Goal: Task Accomplishment & Management: Complete application form

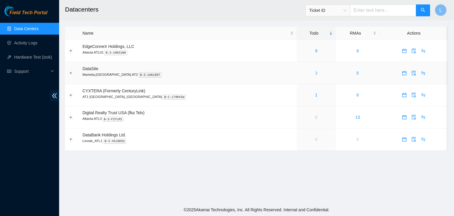
click at [315, 74] on link "3" at bounding box center [316, 73] width 2 height 5
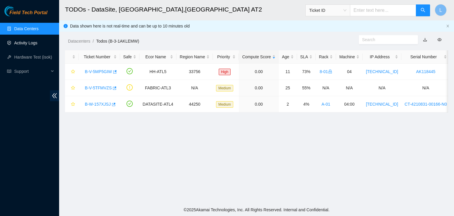
click at [34, 44] on link "Activity Logs" at bounding box center [25, 42] width 23 height 5
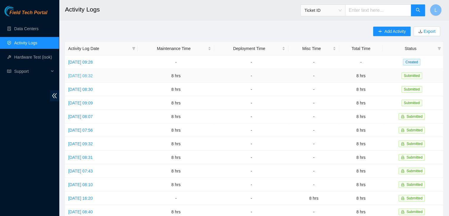
click at [93, 75] on link "[DATE] 08:32" at bounding box center [80, 75] width 25 height 5
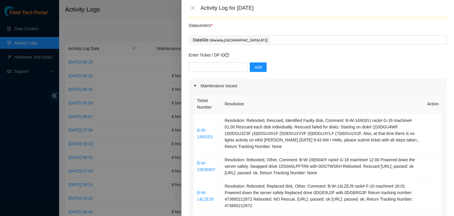
scroll to position [30, 0]
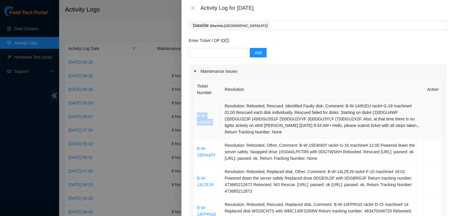
drag, startPoint x: 213, startPoint y: 121, endPoint x: 197, endPoint y: 116, distance: 16.3
click at [197, 116] on td "B-W-14I91EU" at bounding box center [206, 118] width 27 height 39
copy link "B-W-14I91EU"
click at [226, 53] on input "text" at bounding box center [217, 52] width 59 height 9
paste input "B-W-14I91EU"
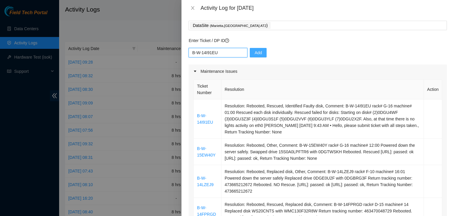
type input "B-W-14I91EU"
click at [255, 55] on span "Add" at bounding box center [257, 52] width 7 height 6
drag, startPoint x: 216, startPoint y: 157, endPoint x: 196, endPoint y: 147, distance: 22.7
click at [196, 147] on td "B-W-15EW40Y" at bounding box center [206, 152] width 27 height 26
copy link "B-W-15EW40Y"
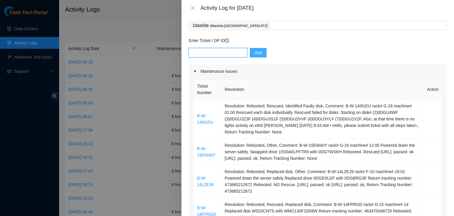
click at [214, 52] on input "text" at bounding box center [217, 52] width 59 height 9
paste input "B-W-15EW40Y"
type input "B-W-15EW40Y"
click at [250, 52] on button "Add" at bounding box center [258, 52] width 17 height 9
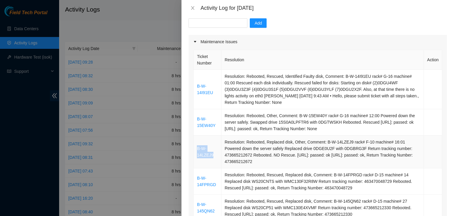
drag, startPoint x: 213, startPoint y: 154, endPoint x: 197, endPoint y: 149, distance: 16.8
click at [197, 149] on td "B-W-14LZEJ9" at bounding box center [206, 151] width 27 height 33
copy link "B-W-14LZEJ9"
click at [226, 25] on input "text" at bounding box center [217, 22] width 59 height 9
paste input "B-W-14LZEJ9"
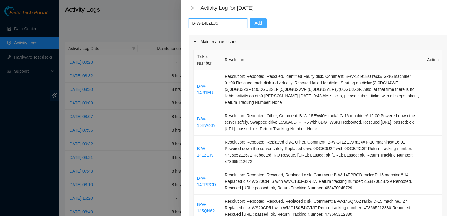
type input "B-W-14LZEJ9"
click at [254, 26] on span "Add" at bounding box center [257, 23] width 7 height 6
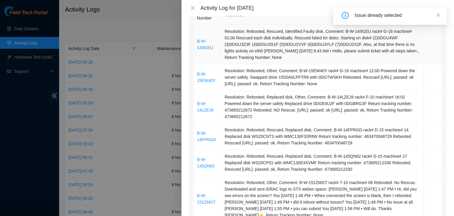
scroll to position [118, 0]
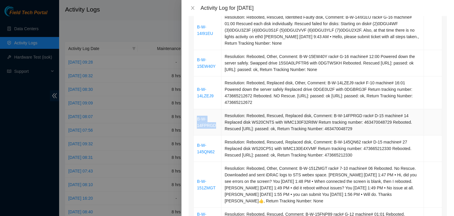
drag, startPoint x: 216, startPoint y: 126, endPoint x: 197, endPoint y: 120, distance: 19.9
click at [197, 120] on td "B-W-14FPRGD" at bounding box center [206, 122] width 27 height 26
copy link "B-W-14FPRGD"
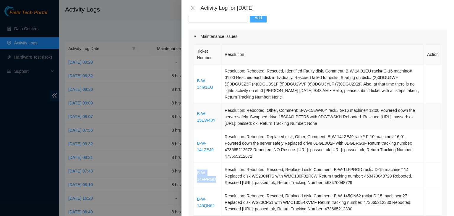
scroll to position [59, 0]
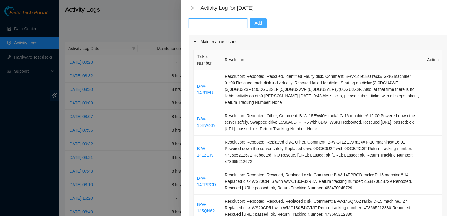
click at [219, 23] on input "text" at bounding box center [217, 22] width 59 height 9
paste input "B-W-14FPRGD"
type input "B-W-14FPRGD"
click at [254, 25] on span "Add" at bounding box center [257, 23] width 7 height 6
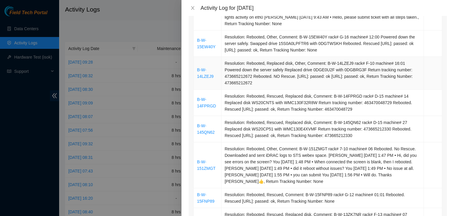
scroll to position [148, 0]
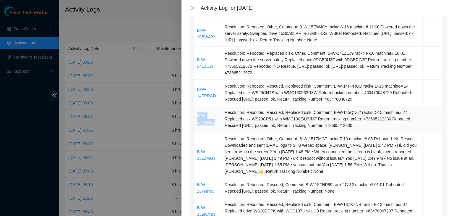
drag, startPoint x: 215, startPoint y: 125, endPoint x: 197, endPoint y: 117, distance: 19.8
click at [197, 117] on td "B-W-145QN62" at bounding box center [206, 119] width 27 height 26
copy link "B-W-145QN62"
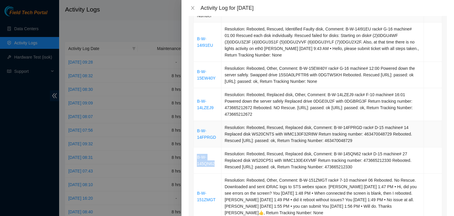
scroll to position [59, 0]
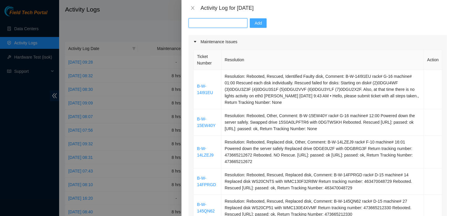
click at [216, 26] on input "text" at bounding box center [217, 22] width 59 height 9
paste input "B-W-145QN62"
type input "B-W-145QN62"
click at [253, 28] on div "B-W-145QN62 Add" at bounding box center [317, 26] width 258 height 17
click at [254, 27] on button "Add" at bounding box center [258, 22] width 17 height 9
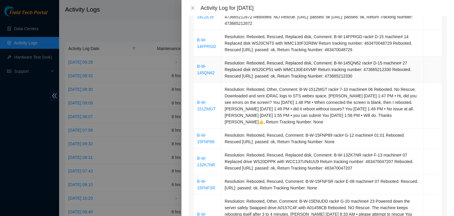
scroll to position [207, 0]
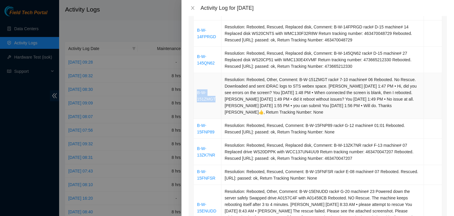
drag, startPoint x: 215, startPoint y: 99, endPoint x: 197, endPoint y: 94, distance: 18.3
click at [197, 94] on td "B-W-151ZMGT" at bounding box center [206, 96] width 27 height 46
copy link "B-W-151ZMGT"
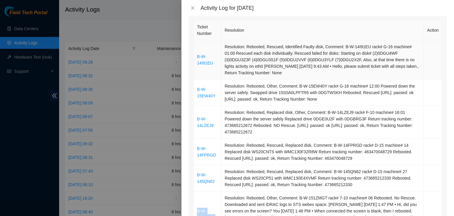
scroll to position [59, 0]
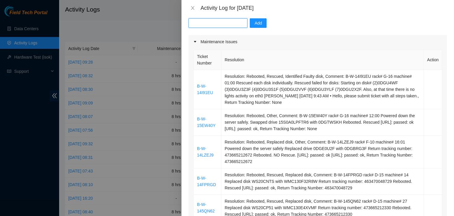
click at [221, 23] on input "text" at bounding box center [217, 22] width 59 height 9
paste input "B-W-151ZMGT"
type input "B-W-151ZMGT"
click at [254, 24] on span "Add" at bounding box center [257, 23] width 7 height 6
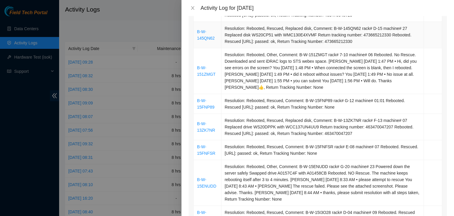
scroll to position [236, 0]
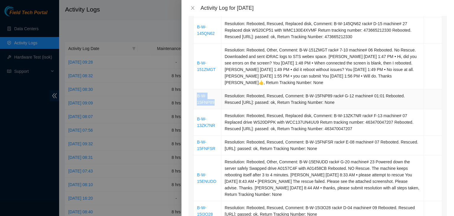
drag, startPoint x: 214, startPoint y: 102, endPoint x: 196, endPoint y: 95, distance: 19.6
click at [196, 95] on td "B-W-15FNP89" at bounding box center [206, 99] width 27 height 20
copy link "B-W-15FNP89"
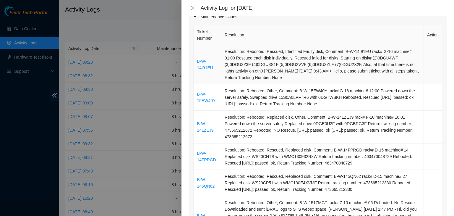
scroll to position [59, 0]
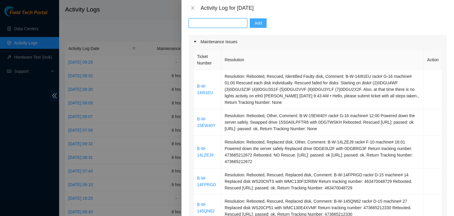
click at [213, 24] on input "text" at bounding box center [217, 22] width 59 height 9
paste input "B-W-15FNP89"
type input "B-W-15FNP89"
click at [250, 24] on button "Add" at bounding box center [258, 22] width 17 height 9
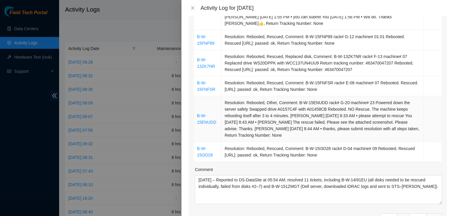
scroll to position [266, 0]
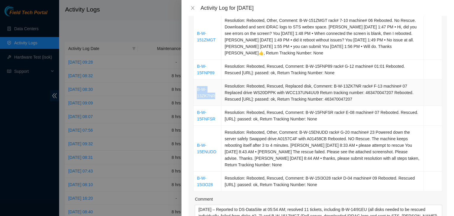
drag, startPoint x: 215, startPoint y: 96, endPoint x: 196, endPoint y: 89, distance: 19.6
click at [196, 89] on td "B-W-13ZK7NR" at bounding box center [206, 92] width 27 height 26
copy link "B-W-13ZK7NR"
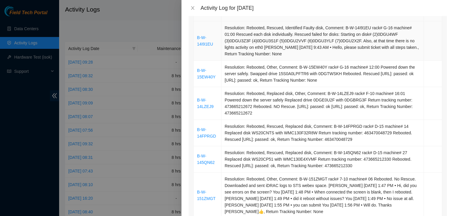
scroll to position [30, 0]
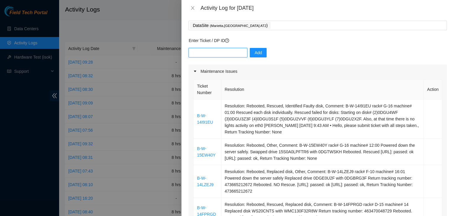
click at [215, 52] on input "text" at bounding box center [217, 52] width 59 height 9
paste input "B-W-13ZK7NR"
type input "B-W-13ZK7NR"
click at [250, 53] on button "Add" at bounding box center [258, 52] width 17 height 9
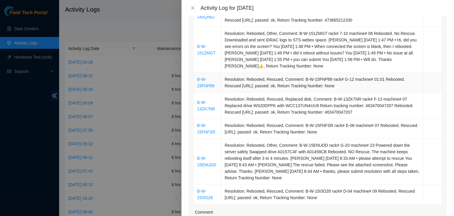
scroll to position [266, 0]
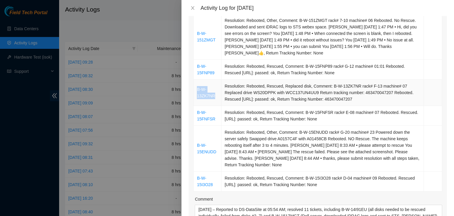
drag, startPoint x: 216, startPoint y: 96, endPoint x: 197, endPoint y: 90, distance: 19.8
click at [197, 90] on td "B-W-13ZK7NR" at bounding box center [206, 92] width 27 height 26
copy link "B-W-13ZK7NR"
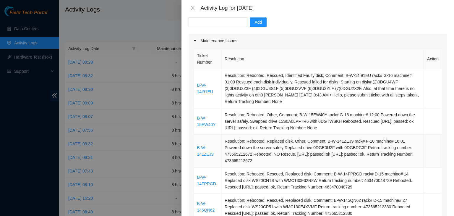
scroll to position [59, 0]
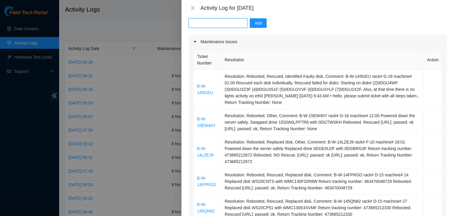
click at [219, 23] on input "text" at bounding box center [217, 22] width 59 height 9
paste input "B-W-13ZK7NR"
type input "B-W-13ZK7NR"
click at [254, 22] on span "Add" at bounding box center [257, 23] width 7 height 6
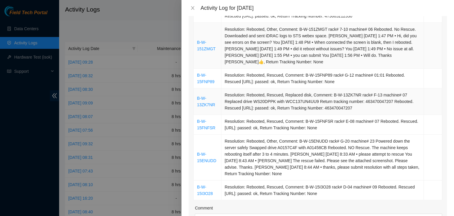
scroll to position [295, 0]
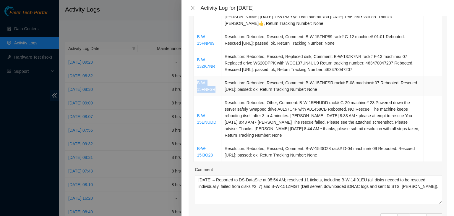
drag, startPoint x: 214, startPoint y: 89, endPoint x: 196, endPoint y: 84, distance: 19.1
click at [196, 84] on td "B-W-15FNFSR" at bounding box center [206, 86] width 27 height 20
copy link "B-W-15FNFSR"
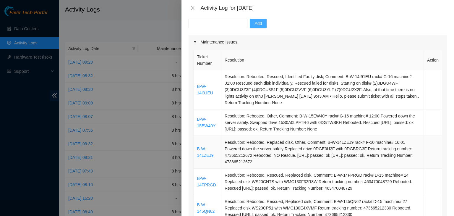
scroll to position [30, 0]
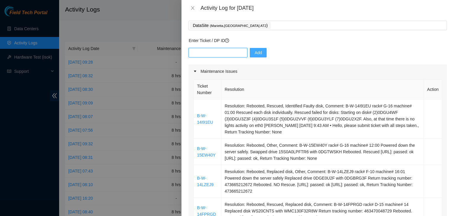
click at [227, 53] on input "text" at bounding box center [217, 52] width 59 height 9
paste input "B-W-15FNFSR"
type input "B-W-15FNFSR"
click at [256, 55] on span "Add" at bounding box center [257, 52] width 7 height 6
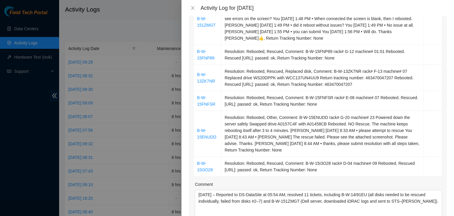
scroll to position [295, 0]
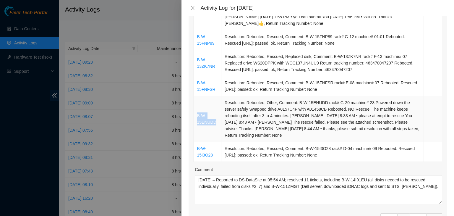
drag, startPoint x: 217, startPoint y: 122, endPoint x: 197, endPoint y: 115, distance: 20.6
click at [197, 115] on td "B-W-15ENUDD" at bounding box center [206, 119] width 27 height 46
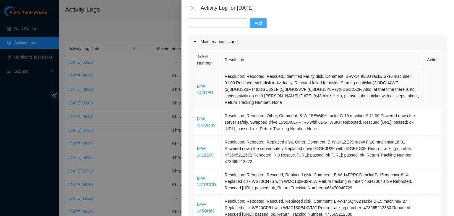
scroll to position [30, 0]
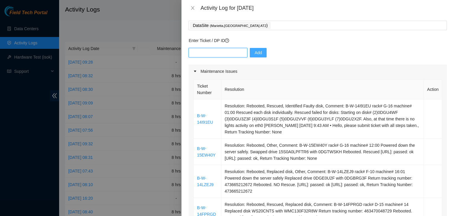
click at [226, 55] on input "text" at bounding box center [217, 52] width 59 height 9
paste input "B-W-15ENUDD"
type input "B-W-15ENUDD"
click at [254, 56] on button "Add" at bounding box center [258, 52] width 17 height 9
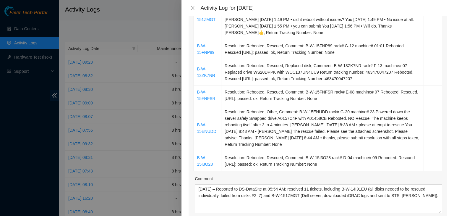
scroll to position [295, 0]
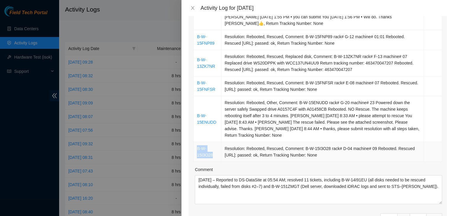
drag, startPoint x: 214, startPoint y: 155, endPoint x: 196, endPoint y: 149, distance: 19.2
click at [196, 149] on td "B-W-15I3O28" at bounding box center [206, 152] width 27 height 20
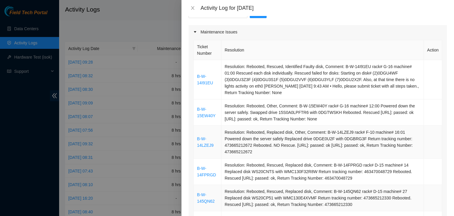
scroll to position [0, 0]
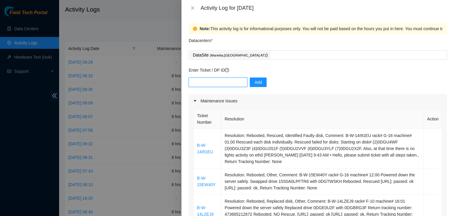
click at [231, 83] on input "text" at bounding box center [217, 81] width 59 height 9
paste input "B-W-15I3O28"
type input "B-W-15I3O28"
click at [255, 84] on span "Add" at bounding box center [257, 82] width 7 height 6
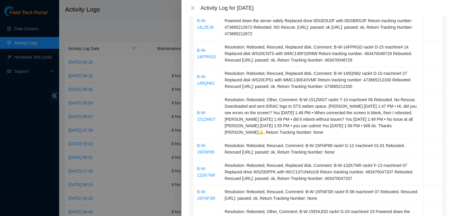
scroll to position [177, 0]
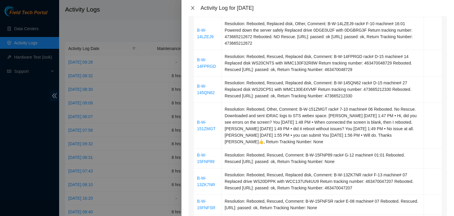
click at [195, 9] on button "Close" at bounding box center [192, 8] width 8 height 6
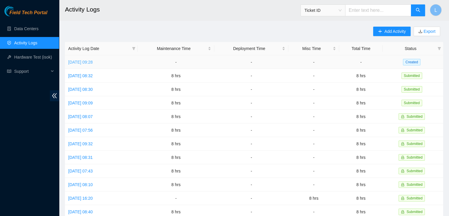
click at [93, 62] on link "[DATE] 09:28" at bounding box center [80, 62] width 25 height 5
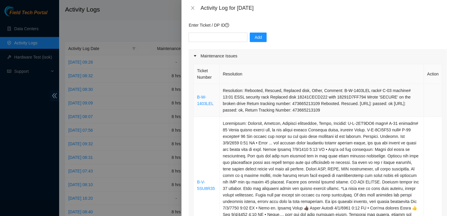
scroll to position [0, 0]
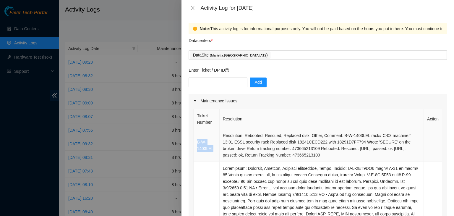
drag, startPoint x: 213, startPoint y: 147, endPoint x: 196, endPoint y: 143, distance: 17.0
click at [196, 143] on td "B-W-1403LEL" at bounding box center [206, 145] width 26 height 33
click at [199, 83] on input "text" at bounding box center [217, 81] width 59 height 9
paste input "B-W-1403LEL"
type input "B-W-1403LEL"
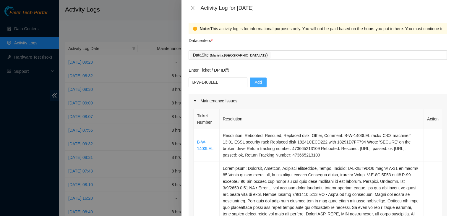
click at [254, 81] on span "Add" at bounding box center [257, 82] width 7 height 6
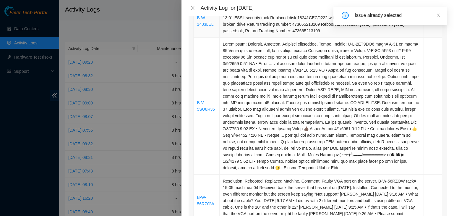
scroll to position [148, 0]
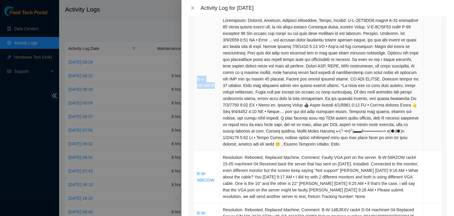
drag, startPoint x: 215, startPoint y: 87, endPoint x: 193, endPoint y: 79, distance: 22.7
click at [193, 79] on td "B-V-5SU8R35" at bounding box center [206, 82] width 26 height 137
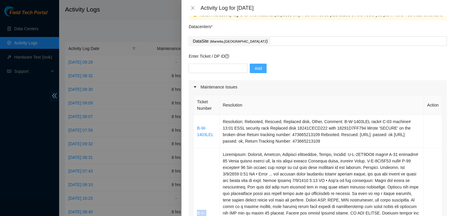
scroll to position [0, 0]
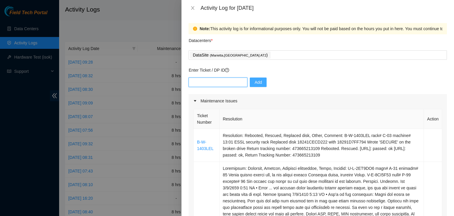
click at [226, 84] on input "text" at bounding box center [217, 81] width 59 height 9
paste input "B-V-5SU8R35"
type input "B-V-5SU8R35"
click at [254, 82] on span "Add" at bounding box center [257, 82] width 7 height 6
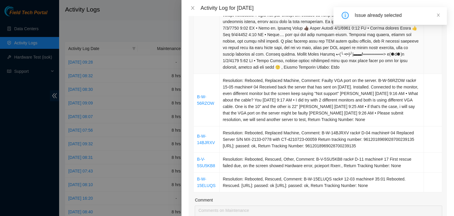
scroll to position [236, 0]
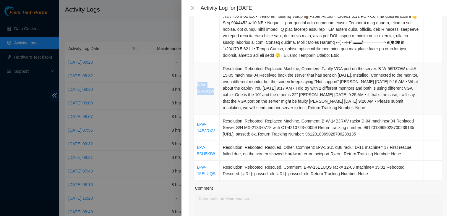
drag, startPoint x: 214, startPoint y: 94, endPoint x: 198, endPoint y: 86, distance: 18.9
click at [198, 86] on td "B-W-56RZOW" at bounding box center [206, 88] width 26 height 52
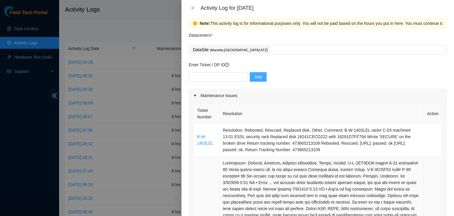
scroll to position [0, 0]
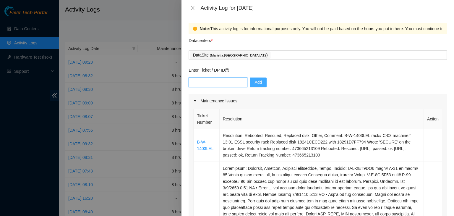
click at [227, 81] on input "text" at bounding box center [217, 81] width 59 height 9
paste input "B-W-56RZOW"
type input "B-W-56RZOW"
click at [254, 85] on span "Add" at bounding box center [257, 82] width 7 height 6
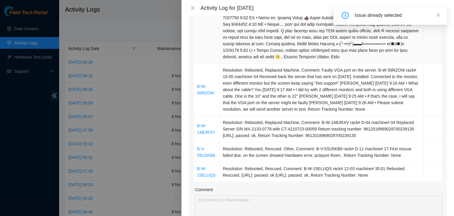
scroll to position [236, 0]
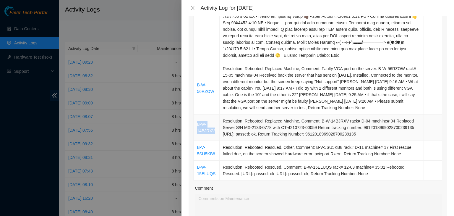
drag, startPoint x: 213, startPoint y: 131, endPoint x: 196, endPoint y: 124, distance: 17.7
click at [196, 124] on td "B-W-14BJRXV" at bounding box center [206, 127] width 26 height 26
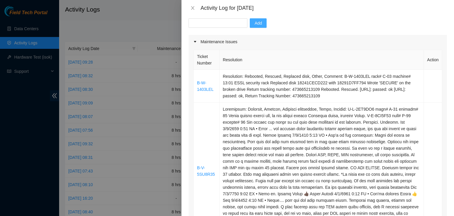
scroll to position [0, 0]
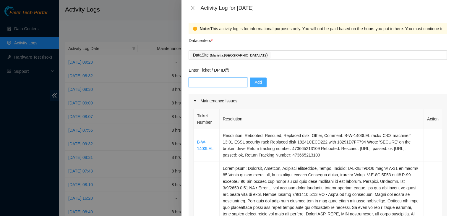
click at [216, 82] on input "text" at bounding box center [217, 81] width 59 height 9
paste input "B-W-14BJRXV"
type input "B-W-14BJRXV"
click at [255, 85] on button "Add" at bounding box center [258, 81] width 17 height 9
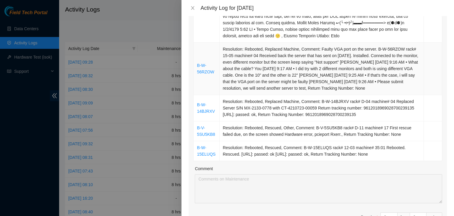
scroll to position [266, 0]
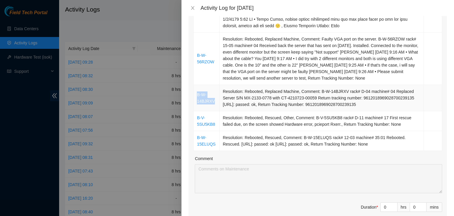
drag, startPoint x: 214, startPoint y: 104, endPoint x: 197, endPoint y: 93, distance: 19.8
click at [197, 93] on td "B-W-14BJRXV" at bounding box center [206, 98] width 26 height 26
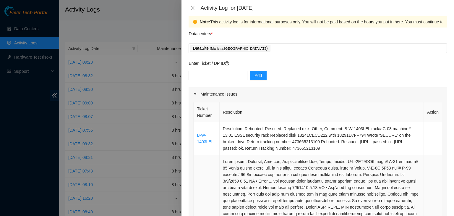
scroll to position [0, 0]
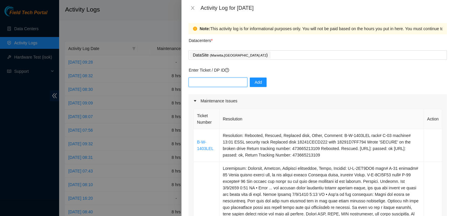
click at [229, 84] on input "text" at bounding box center [217, 81] width 59 height 9
paste input "B-W-14BJRXV"
type input "B-W-14BJRXV"
click at [250, 83] on button "Add" at bounding box center [258, 81] width 17 height 9
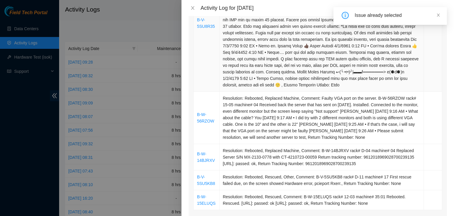
scroll to position [236, 0]
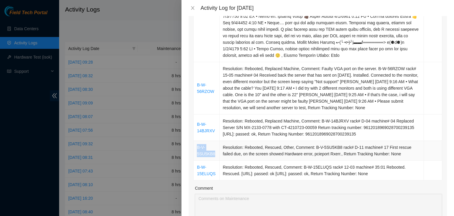
drag, startPoint x: 214, startPoint y: 154, endPoint x: 197, endPoint y: 144, distance: 18.9
click at [197, 145] on td "B-V-5SU5KB8" at bounding box center [206, 151] width 26 height 20
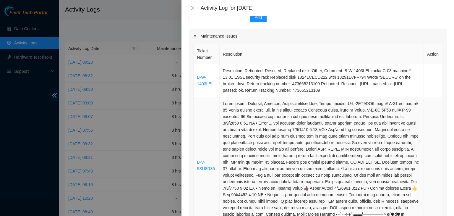
scroll to position [0, 0]
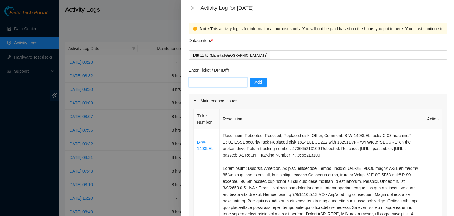
click at [219, 83] on input "text" at bounding box center [217, 81] width 59 height 9
paste input "B-V-5SU5KB8"
type input "B-V-5SU5KB8"
click at [254, 82] on span "Add" at bounding box center [257, 82] width 7 height 6
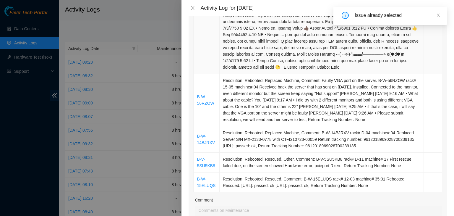
scroll to position [266, 0]
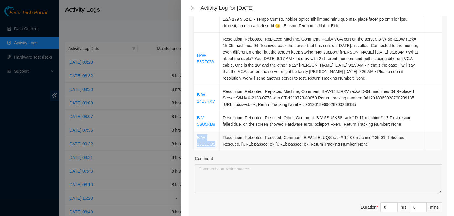
drag, startPoint x: 214, startPoint y: 144, endPoint x: 197, endPoint y: 139, distance: 17.6
click at [197, 139] on td "B-W-15ELUQS" at bounding box center [206, 141] width 26 height 20
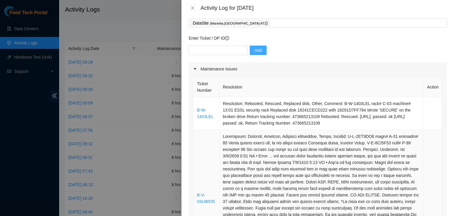
scroll to position [0, 0]
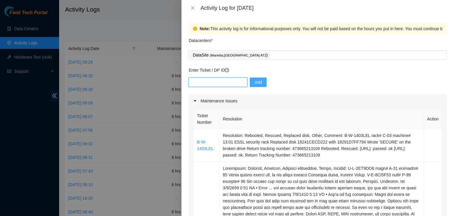
click at [224, 84] on input "text" at bounding box center [217, 81] width 59 height 9
paste input "B-W-15ELUQS"
type input "B-W-15ELUQS"
click at [258, 86] on button "Add" at bounding box center [258, 81] width 17 height 9
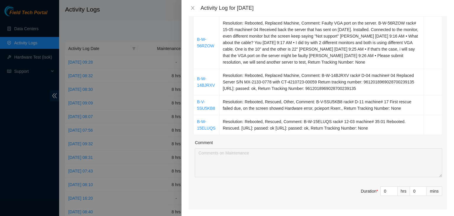
scroll to position [295, 0]
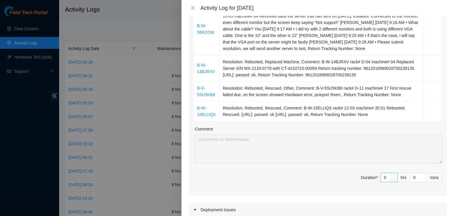
type input "1"
click at [393, 175] on icon "up" at bounding box center [394, 176] width 2 height 2
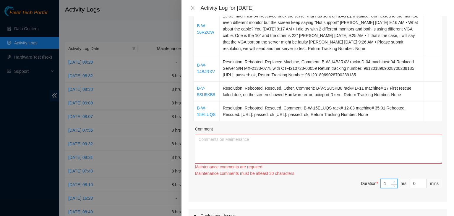
type input "2"
click at [390, 179] on span "Increase Value" at bounding box center [393, 181] width 6 height 5
type input "3"
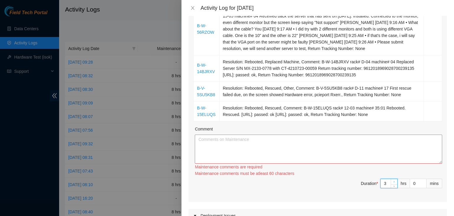
click at [392, 180] on span "up" at bounding box center [394, 182] width 4 height 4
type input "4"
click at [392, 180] on span "up" at bounding box center [394, 182] width 4 height 4
type input "5"
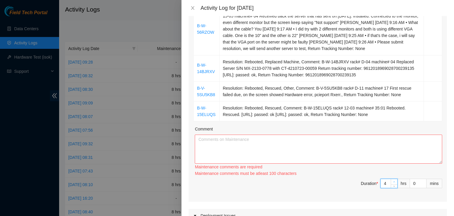
type input "5"
click at [392, 180] on span "up" at bounding box center [394, 182] width 4 height 4
type input "6"
click at [392, 180] on span "up" at bounding box center [394, 182] width 4 height 4
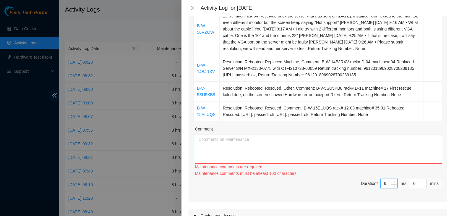
type input "7"
click at [392, 180] on span "up" at bounding box center [394, 182] width 4 height 4
type input "8"
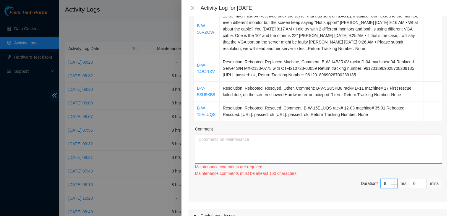
click at [392, 180] on span "up" at bounding box center [394, 182] width 4 height 4
click at [337, 149] on textarea "Comment" at bounding box center [318, 148] width 247 height 29
paste textarea "[DATE] – Reported to DS-DataSite at 06:33 AM; resolved 12 tickets. 1 ticket# B-…"
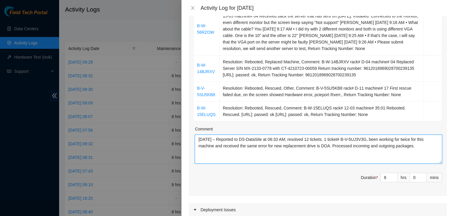
click at [209, 136] on textarea "[DATE] – Reported to DS-DataSite at 06:33 AM; resolved 12 tickets. 1 ticket# B-…" at bounding box center [318, 148] width 247 height 29
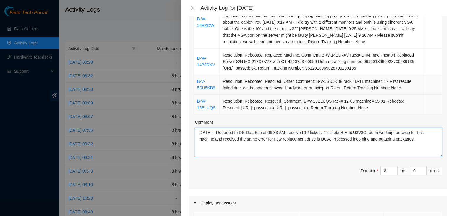
scroll to position [325, 0]
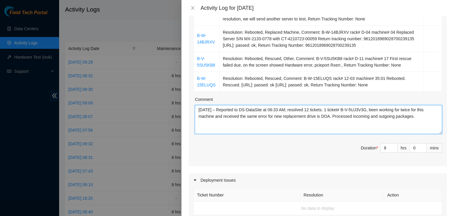
click at [284, 109] on textarea "09/05/2025 – Reported to DS-DataSite at 06:33 AM; resolved 12 tickets. 1 ticket…" at bounding box center [318, 119] width 247 height 29
click at [315, 107] on textarea "09/05/2025 – Reported to DS-DataSite at 06:36 AM; resolved 12 tickets. 1 ticket…" at bounding box center [318, 119] width 247 height 29
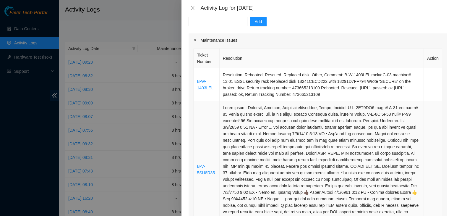
scroll to position [59, 0]
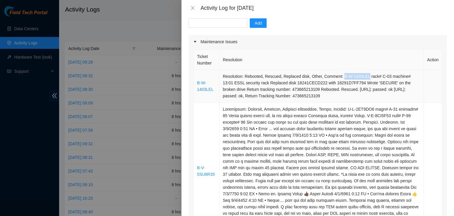
drag, startPoint x: 338, startPoint y: 76, endPoint x: 362, endPoint y: 77, distance: 24.3
click at [362, 77] on td "Resolution: Rebooted, Rescued, Replaced disk, Other, Comment: B-W-1403LEL rack#…" at bounding box center [321, 86] width 204 height 33
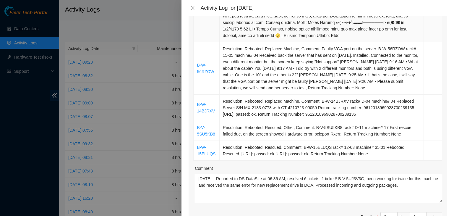
scroll to position [295, 0]
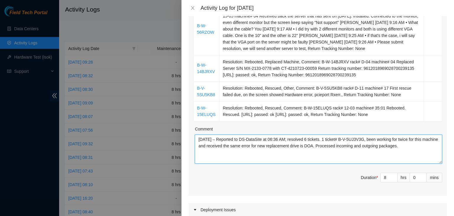
drag, startPoint x: 369, startPoint y: 139, endPoint x: 343, endPoint y: 140, distance: 25.5
click at [343, 140] on textarea "09/05/2025 – Reported to DS-DataSite at 06:36 AM; resolved 6 tickets. 1 ticket#…" at bounding box center [318, 148] width 247 height 29
paste textarea "W-1403LEL"
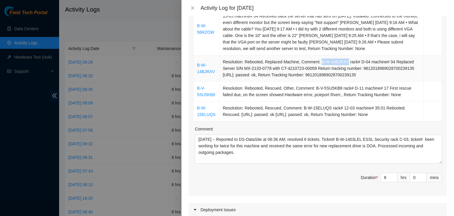
drag, startPoint x: 317, startPoint y: 62, endPoint x: 341, endPoint y: 62, distance: 24.8
click at [341, 62] on td "Resolution: Rebooted, Replaced Machine, Comment: B-W-14BJRXV rack# D-04 machine…" at bounding box center [321, 68] width 204 height 26
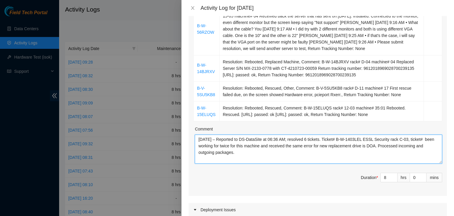
click at [424, 138] on textarea "09/05/2025 – Reported to DS-DataSite at 06:36 AM; resolved 6 tickets. Ticket# B…" at bounding box center [318, 148] width 247 height 29
paste textarea "B-W-14BJRXV"
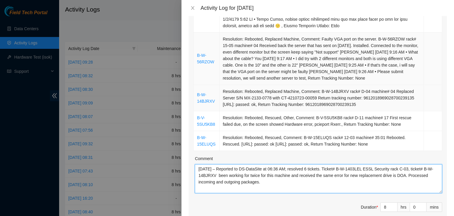
scroll to position [236, 0]
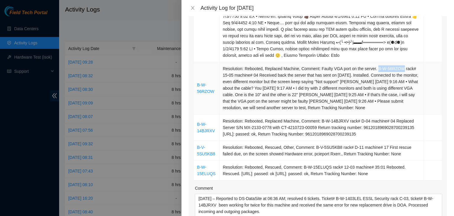
drag, startPoint x: 373, startPoint y: 69, endPoint x: 397, endPoint y: 69, distance: 23.6
click at [397, 69] on td "Resolution: Rebooted, Replaced Machine, Comment: Faulty VGA port on the server.…" at bounding box center [321, 88] width 204 height 52
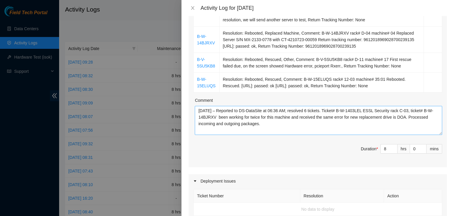
scroll to position [325, 0]
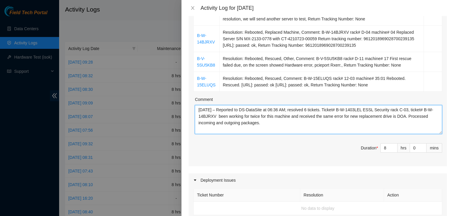
click at [223, 115] on textarea "09/05/2025 – Reported to DS-DataSite at 06:36 AM; resolved 6 tickets. Ticket# B…" at bounding box center [318, 119] width 247 height 29
click at [220, 115] on textarea "09/05/2025 – Reported to DS-DataSite at 06:36 AM; resolved 6 tickets. Ticket# B…" at bounding box center [318, 119] width 247 height 29
paste textarea "B-W-56RZOW"
click at [385, 113] on textarea "09/05/2025 – Reported to DS-DataSite at 06:36 AM; resolved 6 tickets. Ticket# B…" at bounding box center [318, 119] width 247 height 29
type textarea "09/05/2025 – Reported to DS-DataSite at 06:36 AM; resolved 6 tickets. Ticket# B…"
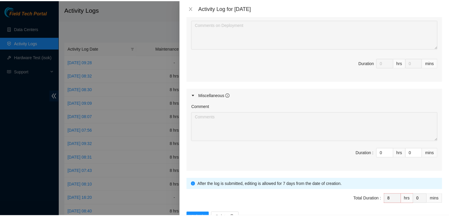
scroll to position [551, 0]
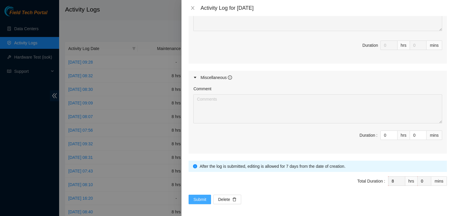
click at [203, 196] on span "Submit" at bounding box center [199, 199] width 13 height 6
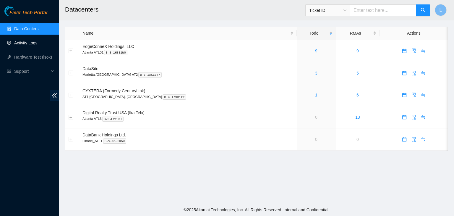
click at [32, 45] on link "Activity Logs" at bounding box center [25, 42] width 23 height 5
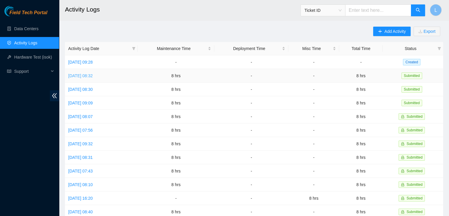
click at [91, 75] on link "[DATE] 08:32" at bounding box center [80, 75] width 25 height 5
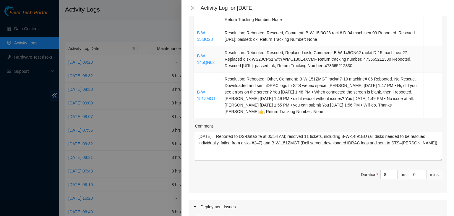
scroll to position [354, 0]
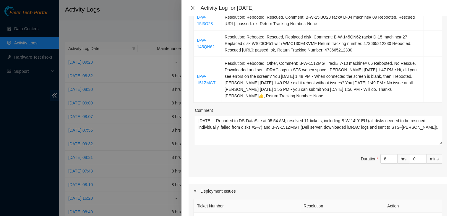
click at [194, 8] on icon "close" at bounding box center [192, 8] width 5 height 5
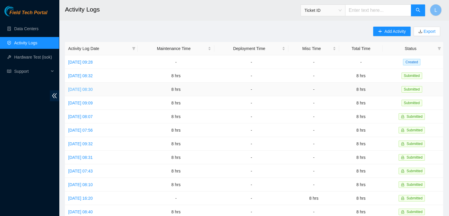
click at [91, 89] on link "[DATE] 08:30" at bounding box center [80, 89] width 25 height 5
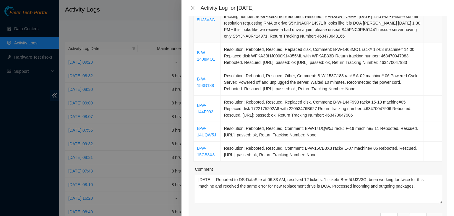
scroll to position [295, 0]
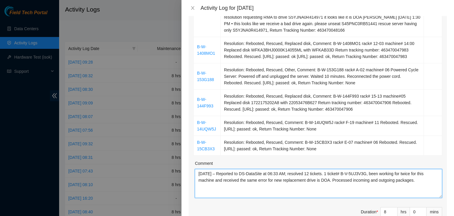
click at [418, 195] on textarea "[DATE] – Reported to DS-DataSite at 06:33 AM; resolved 12 tickets. 1 ticket# B-…" at bounding box center [318, 183] width 247 height 29
